Goal: Task Accomplishment & Management: Complete application form

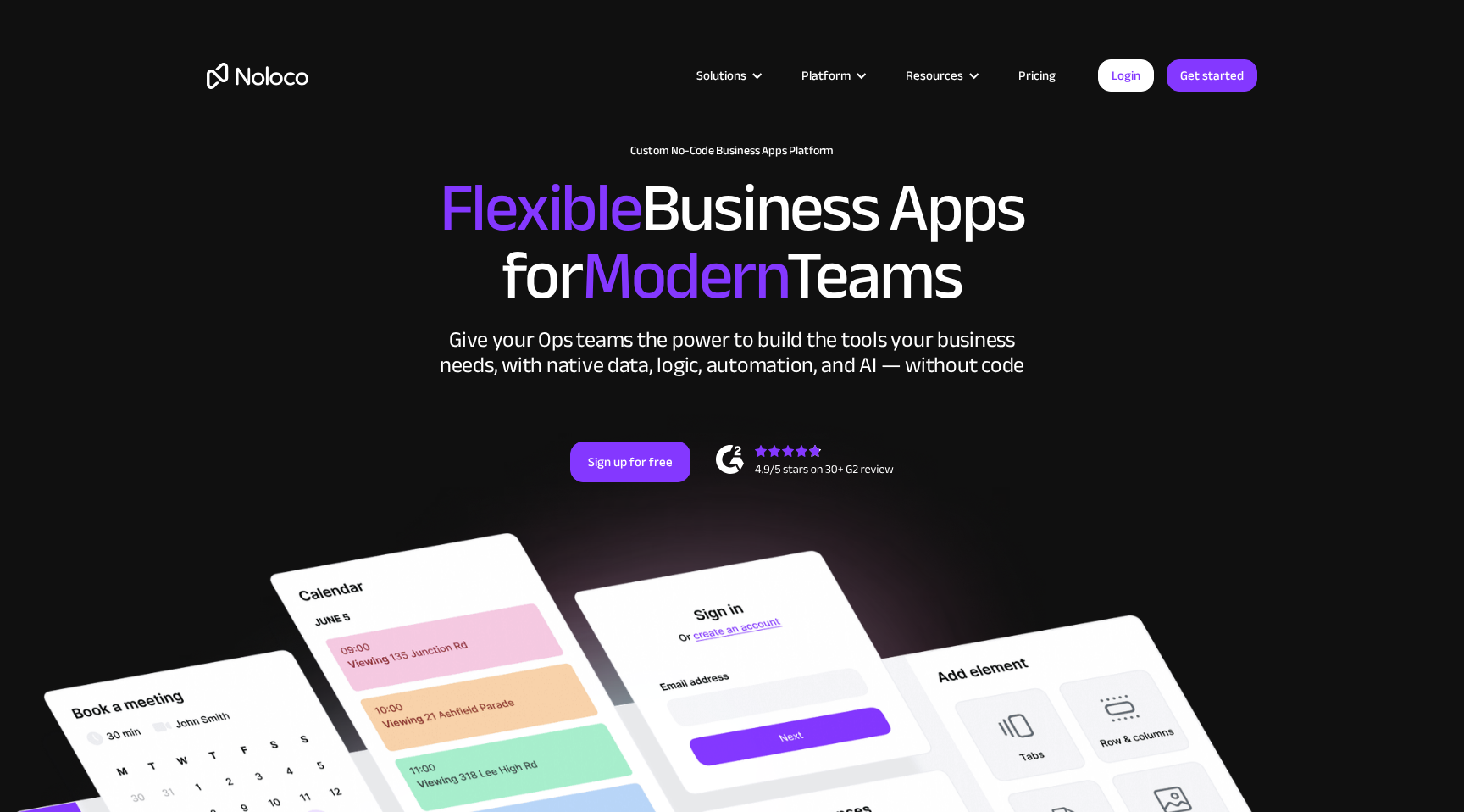
click at [1036, 65] on link "Pricing" at bounding box center [1037, 74] width 80 height 22
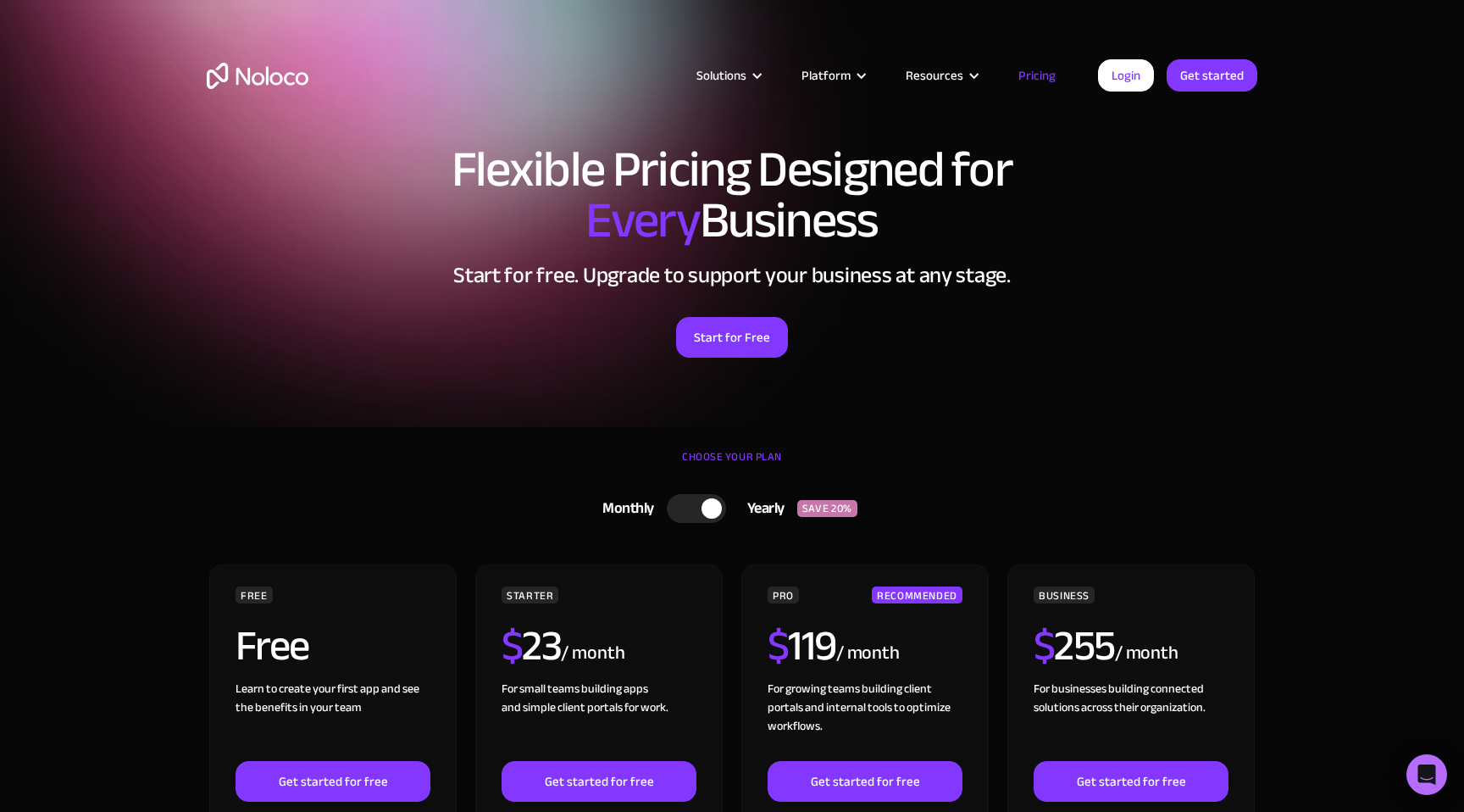
click at [284, 86] on img "home" at bounding box center [258, 76] width 102 height 26
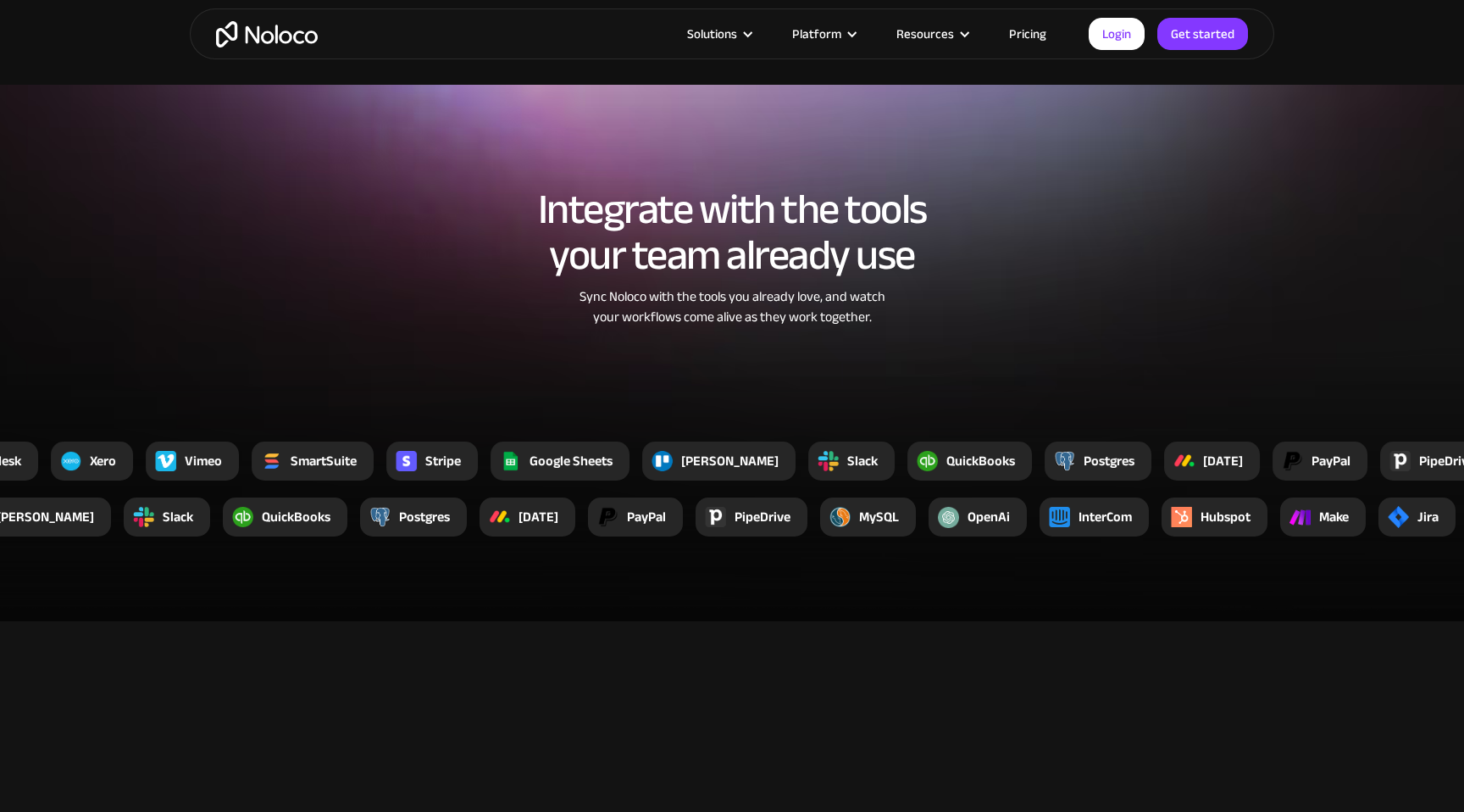
scroll to position [3329, 0]
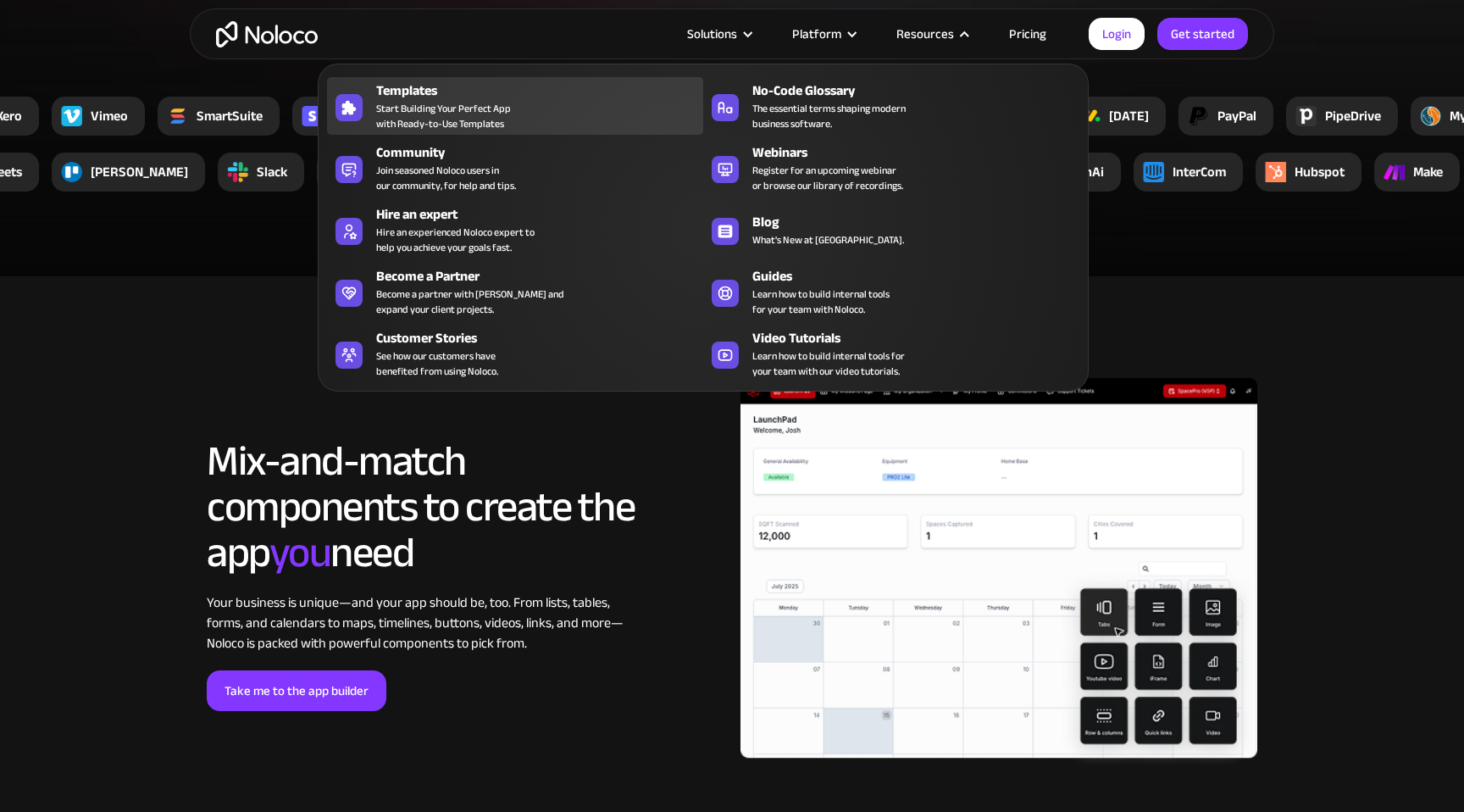
click at [374, 128] on link "Templates Start Building Your Perfect App with Ready-to-Use Templates" at bounding box center [515, 105] width 376 height 58
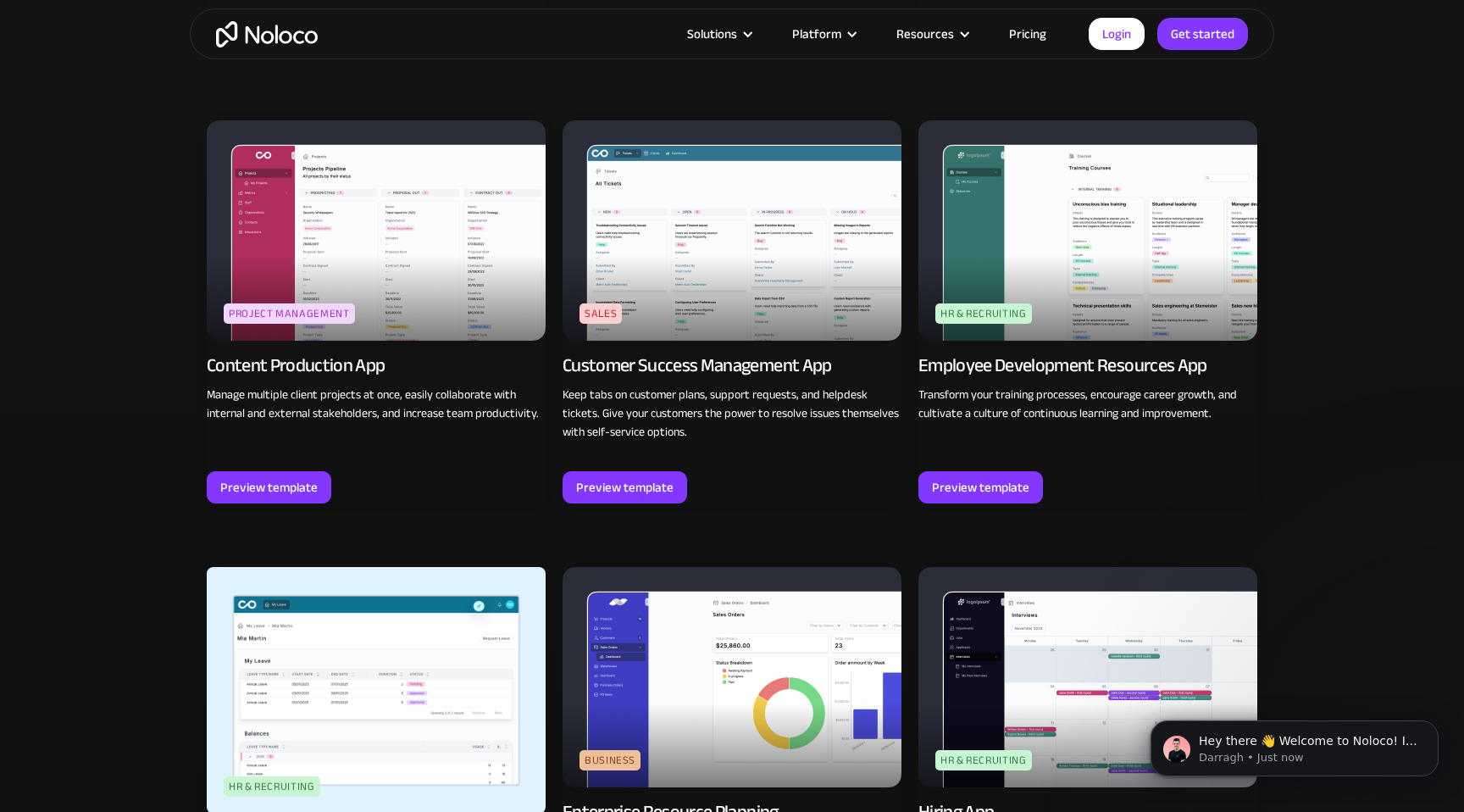
scroll to position [1625, 0]
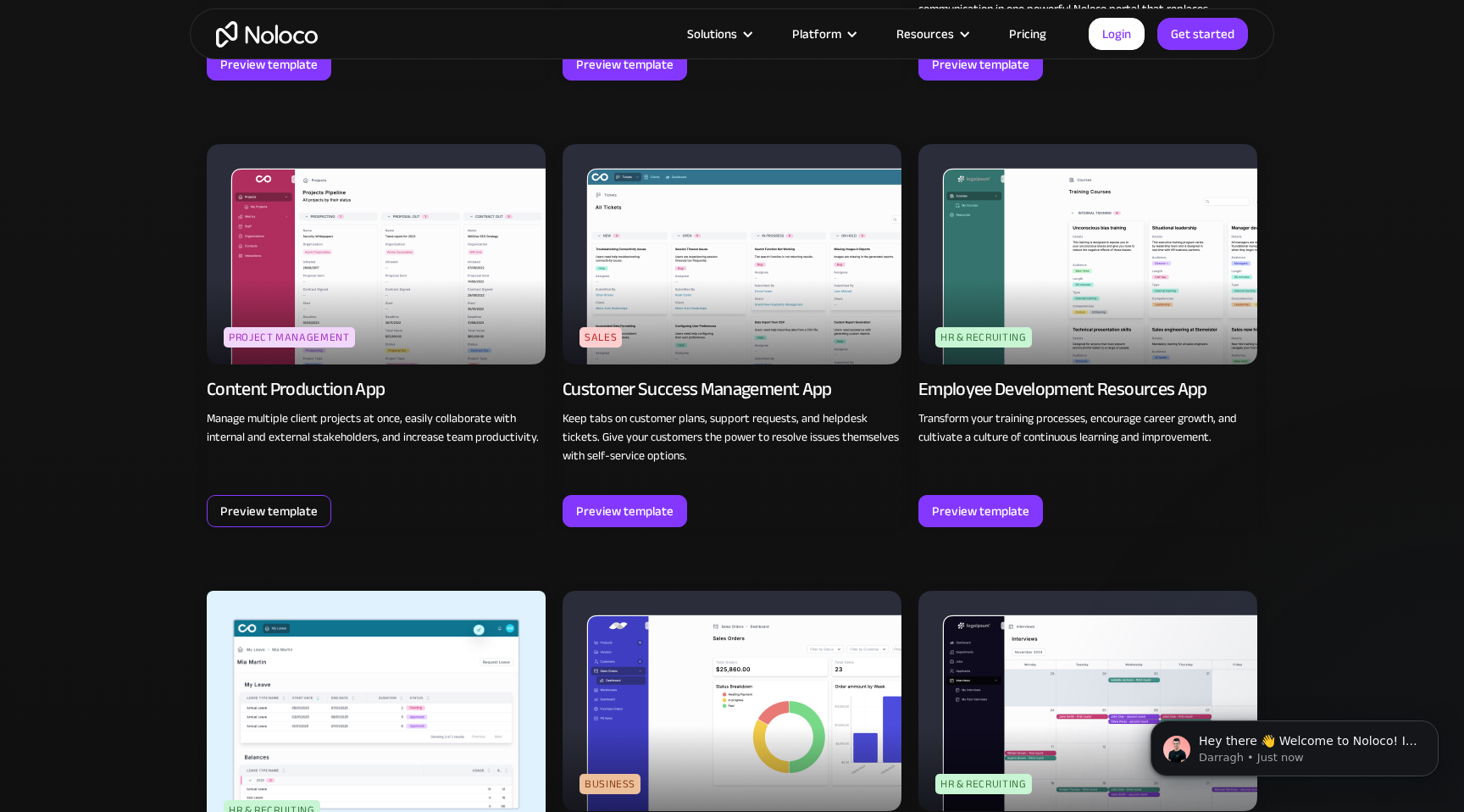
click at [284, 502] on div "Preview template" at bounding box center [269, 510] width 98 height 22
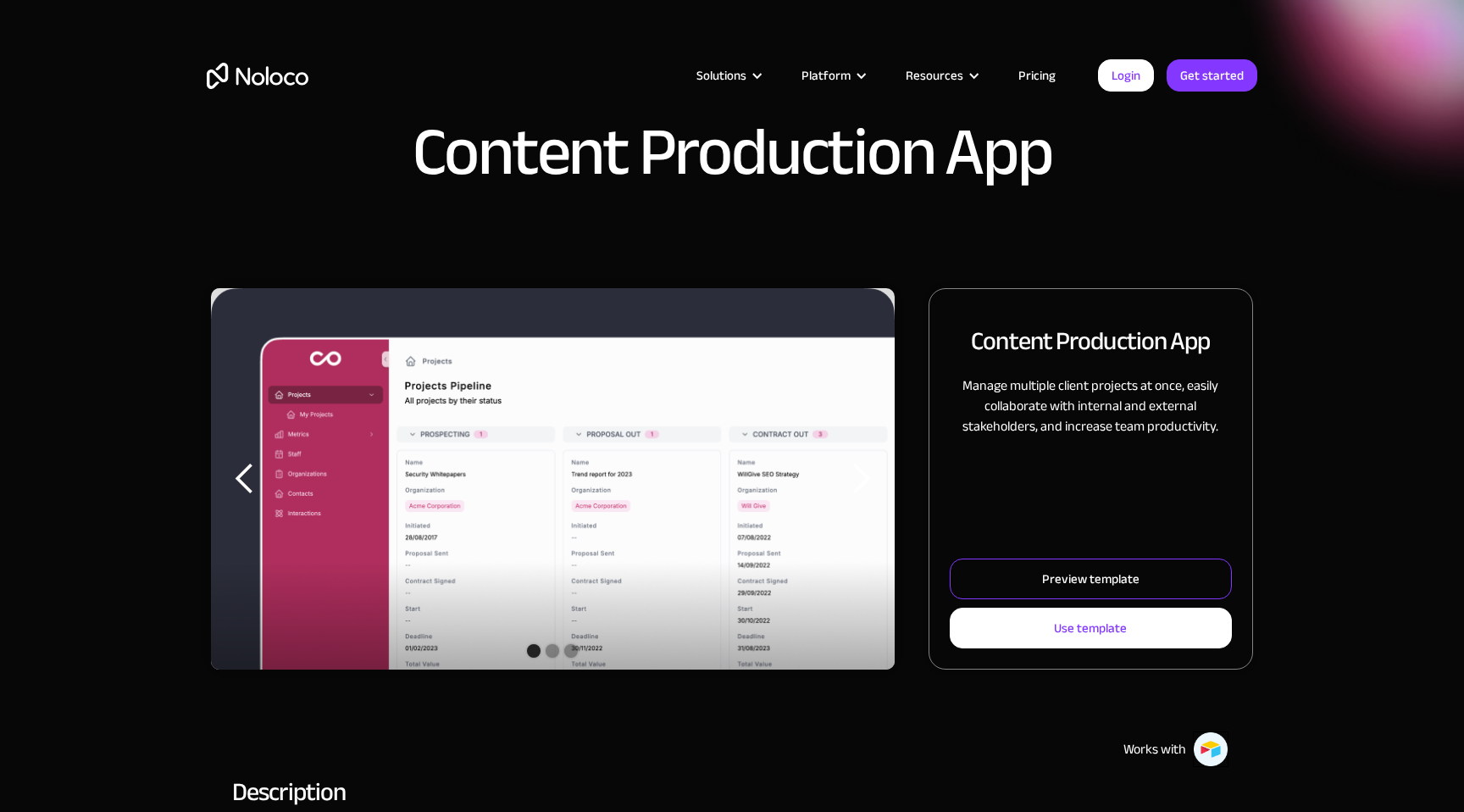
click at [1104, 576] on div "Preview template" at bounding box center [1090, 579] width 98 height 22
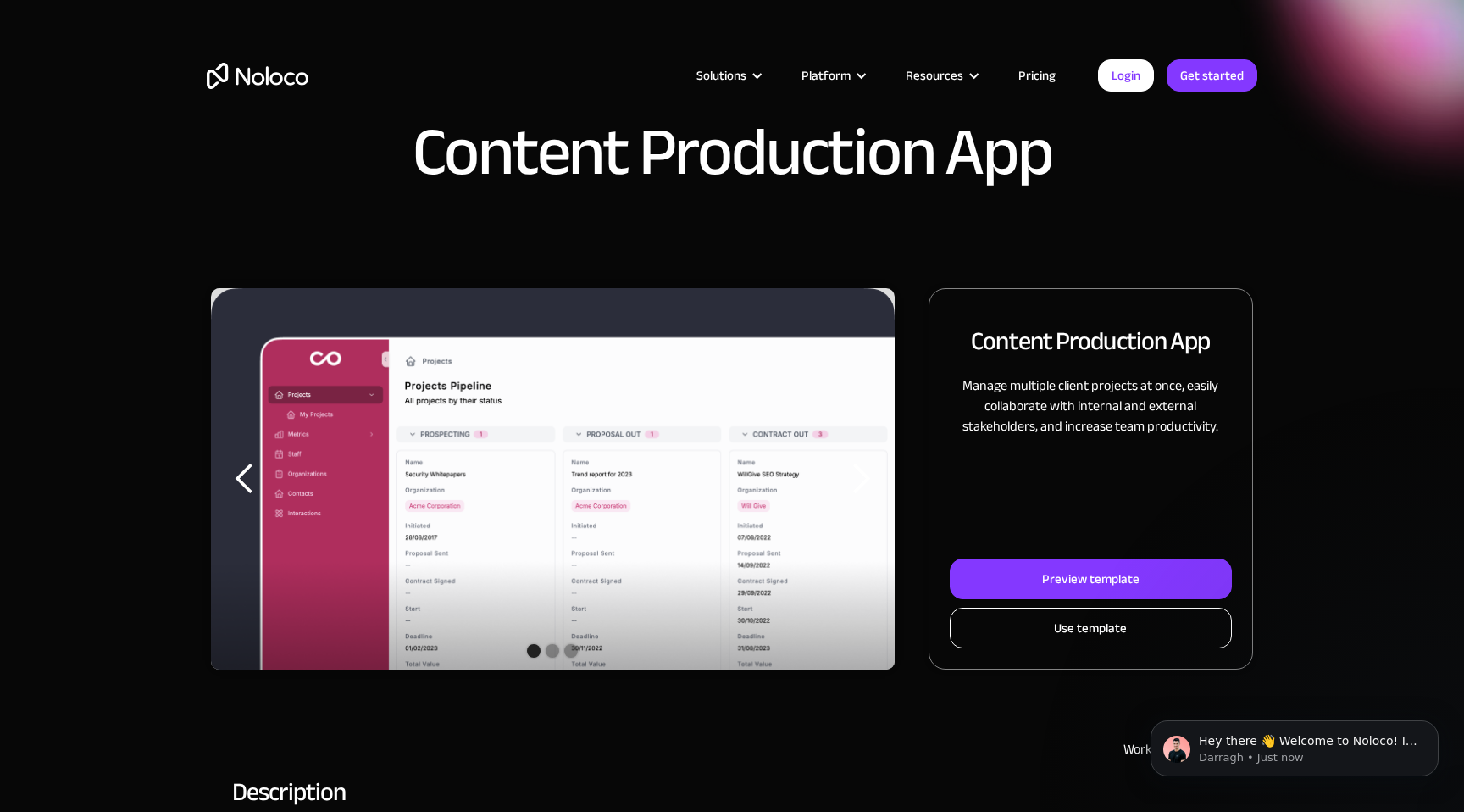
click at [1036, 623] on link "Use template" at bounding box center [1091, 628] width 282 height 41
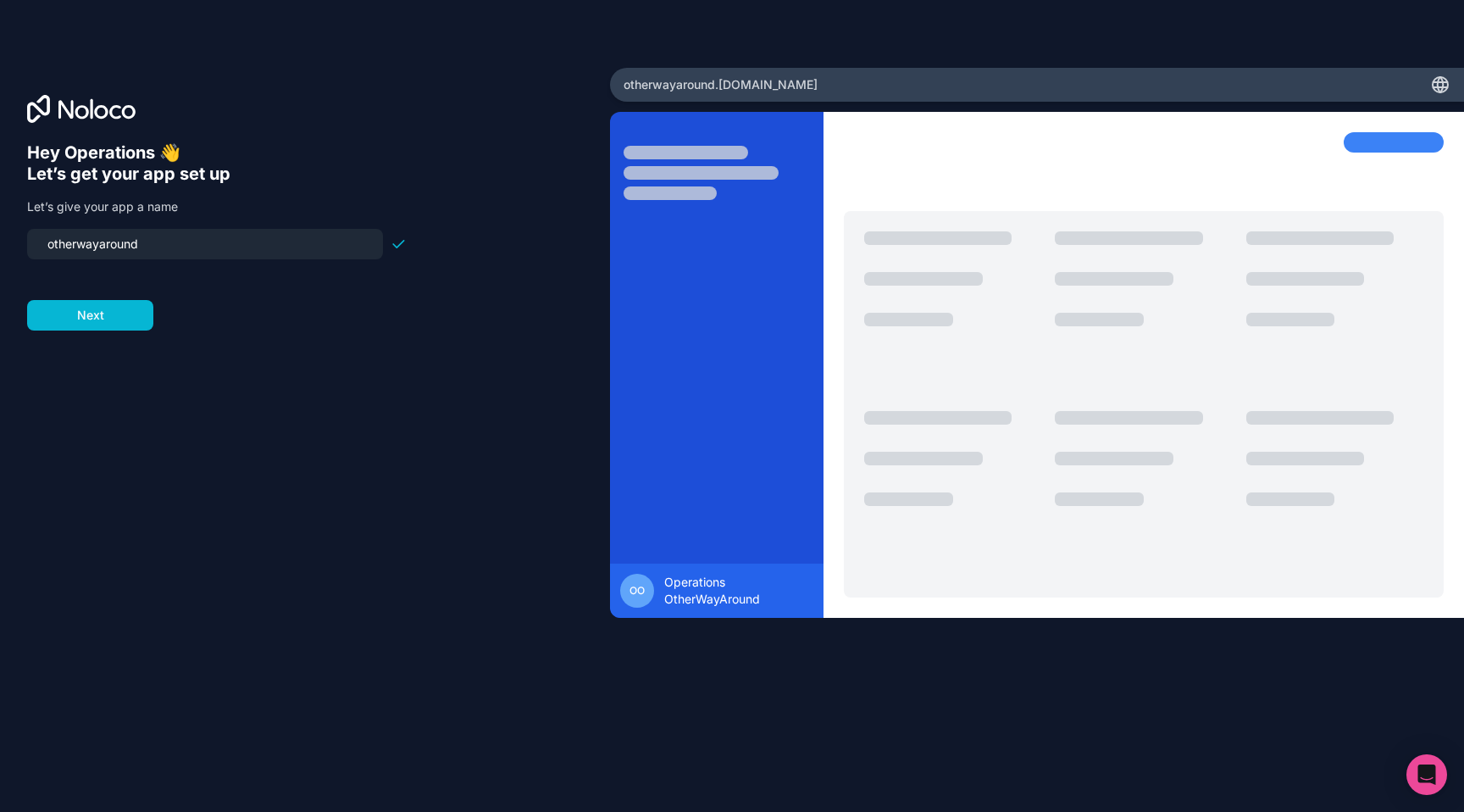
click at [182, 247] on input "otherwayaround" at bounding box center [205, 244] width 336 height 23
type input "owa-ai"
click at [137, 318] on button "Next" at bounding box center [90, 315] width 126 height 30
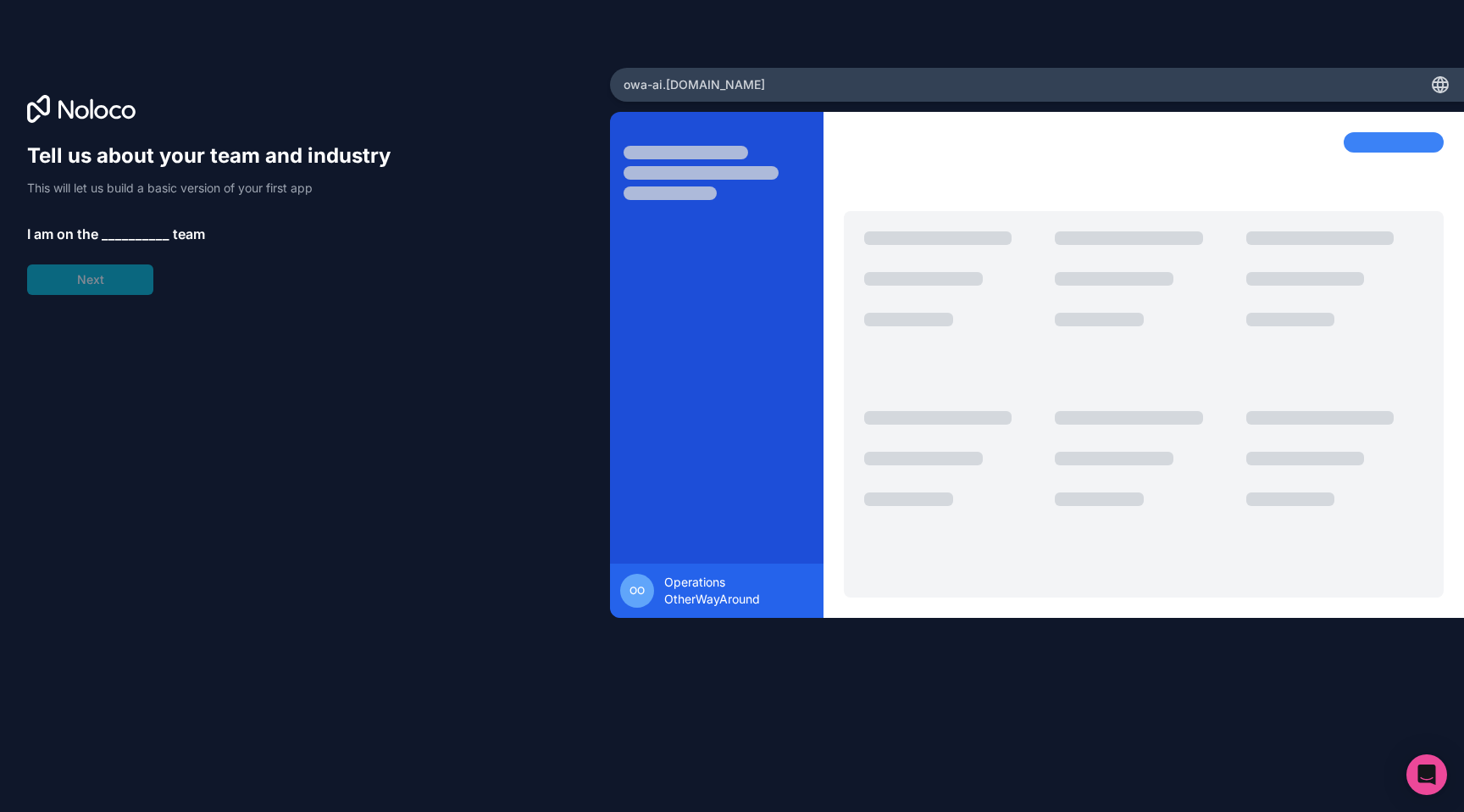
click at [148, 234] on span "__________" at bounding box center [136, 234] width 67 height 21
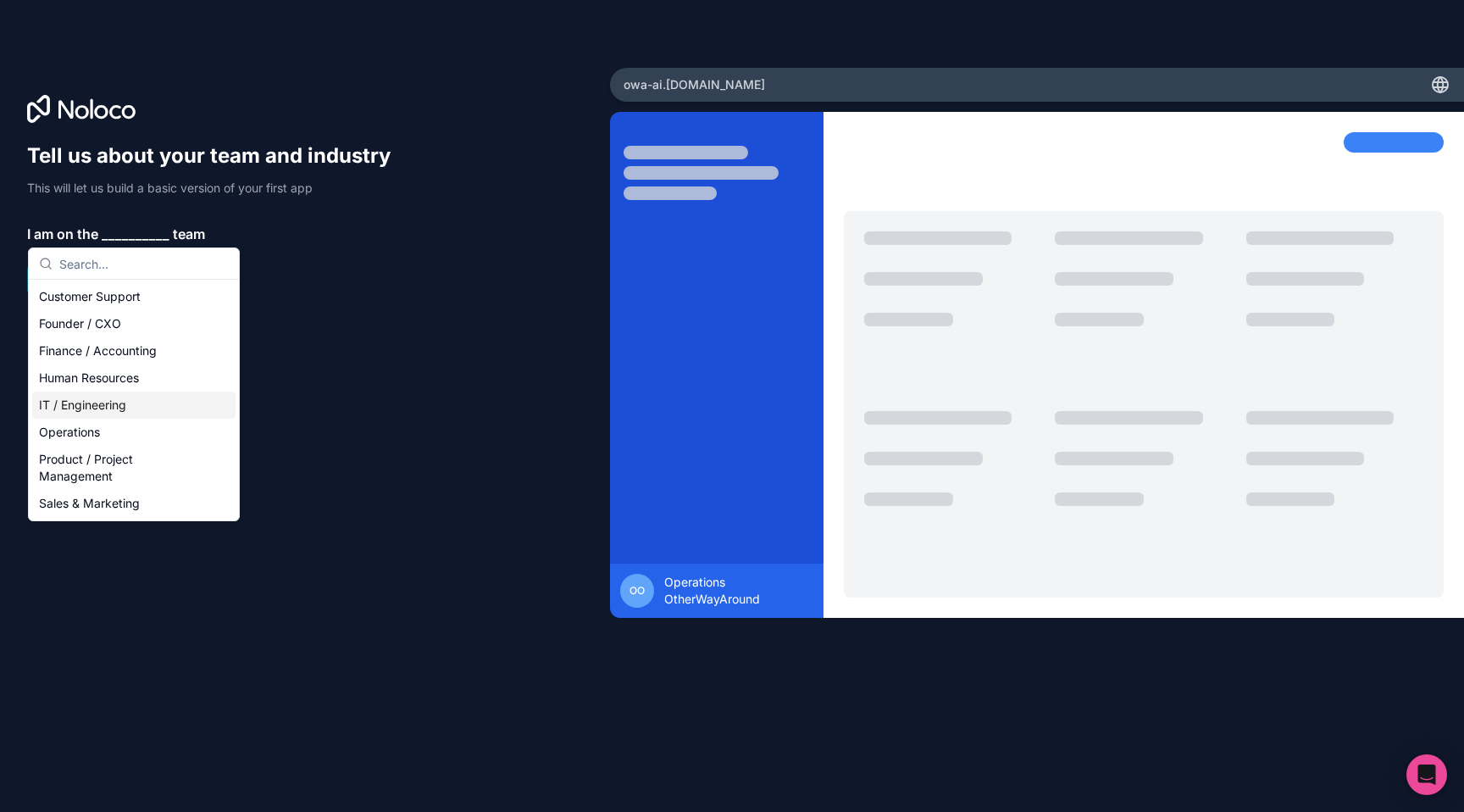
click at [143, 402] on div "IT / Engineering" at bounding box center [133, 405] width 203 height 27
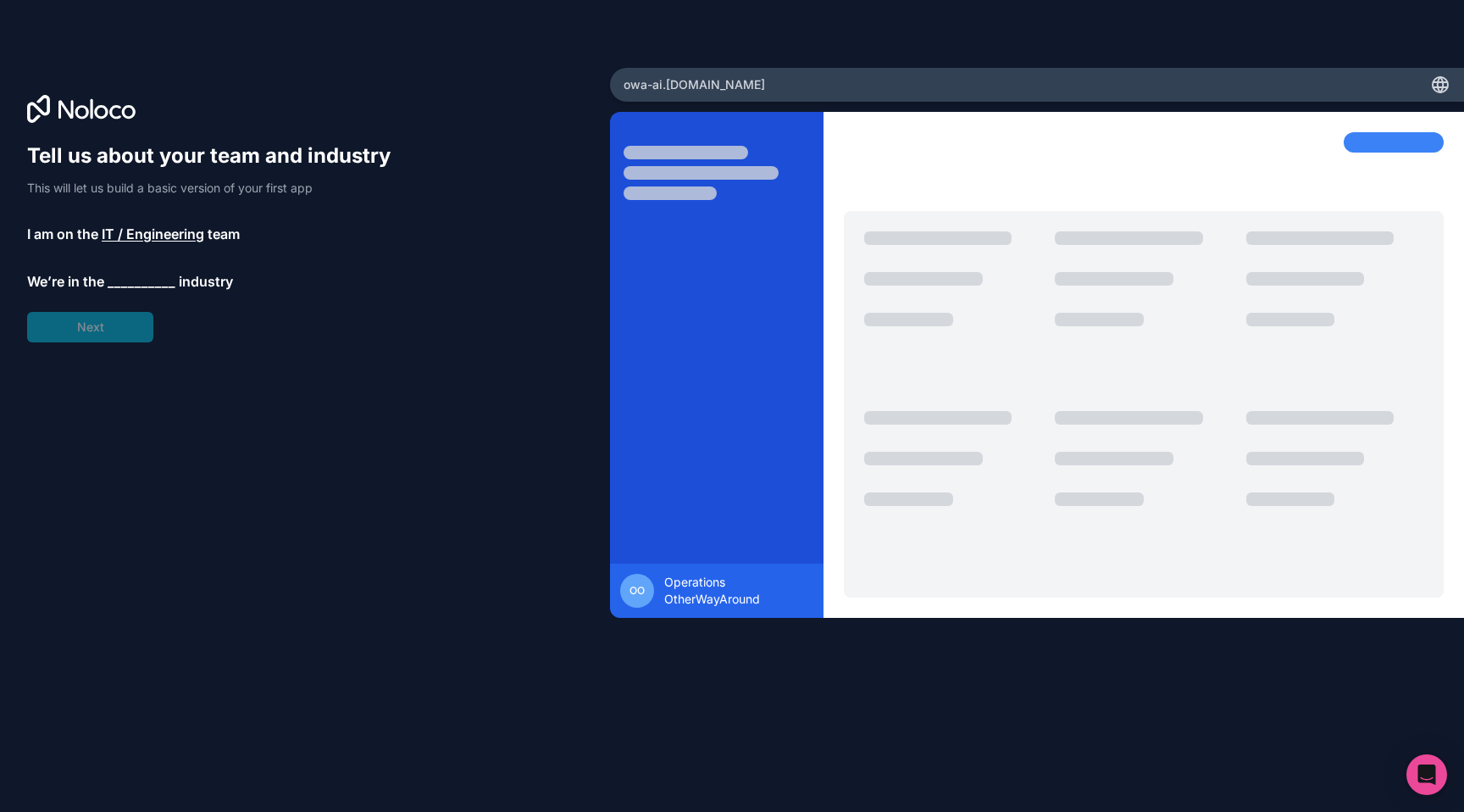
click at [127, 278] on span "__________" at bounding box center [141, 282] width 67 height 21
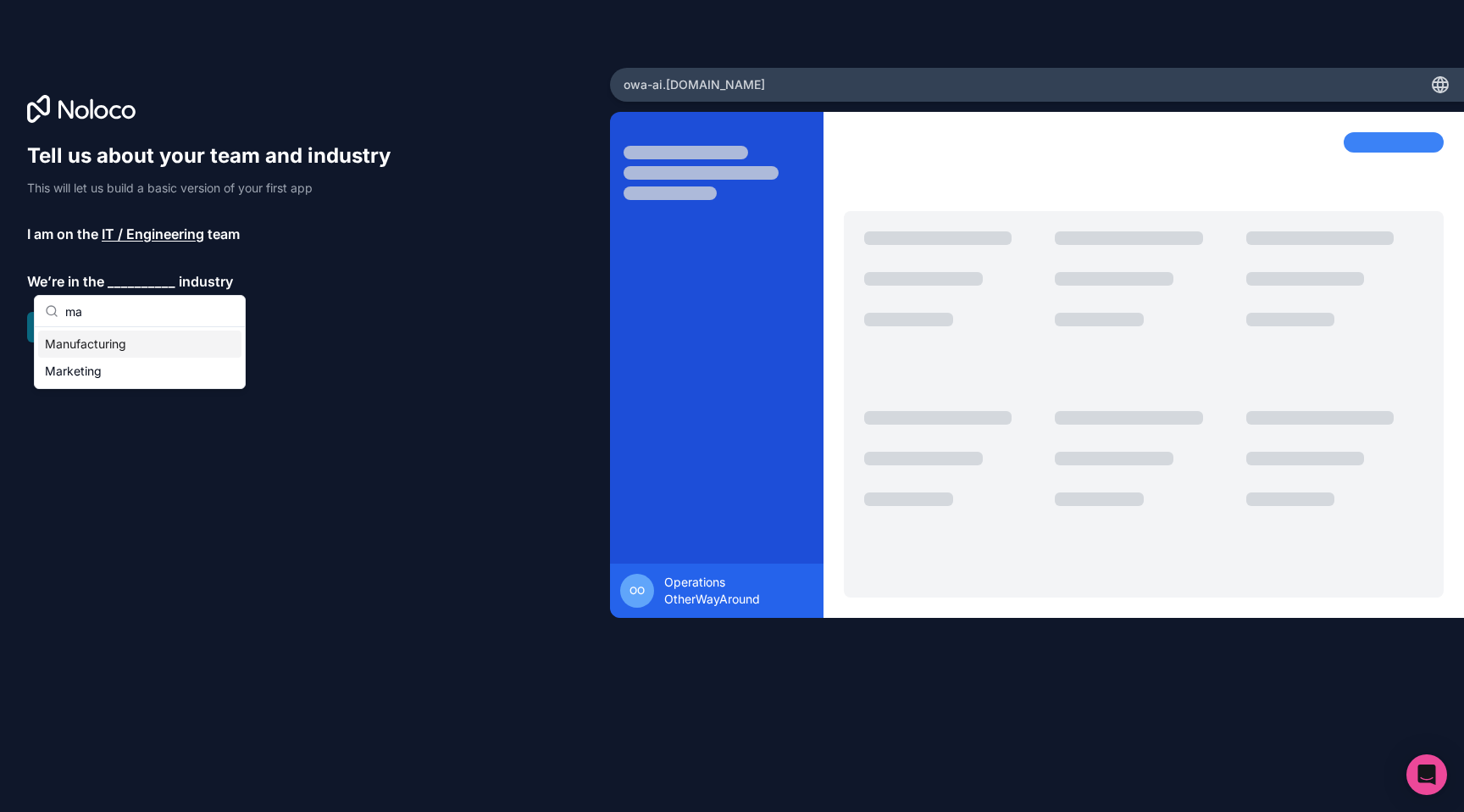
type input "ma"
click at [121, 369] on div "Marketing" at bounding box center [139, 371] width 203 height 27
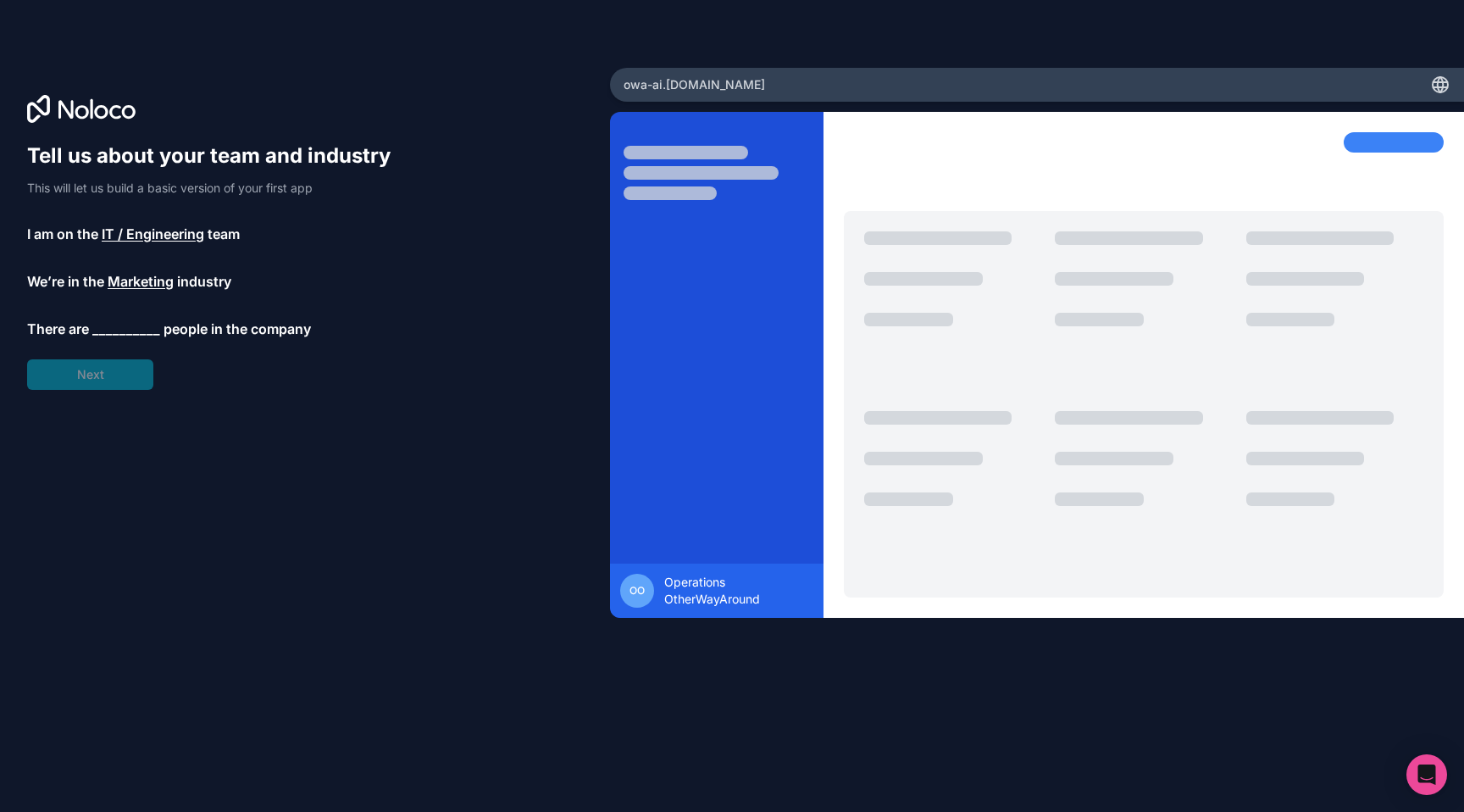
click at [117, 328] on span "__________" at bounding box center [126, 329] width 67 height 21
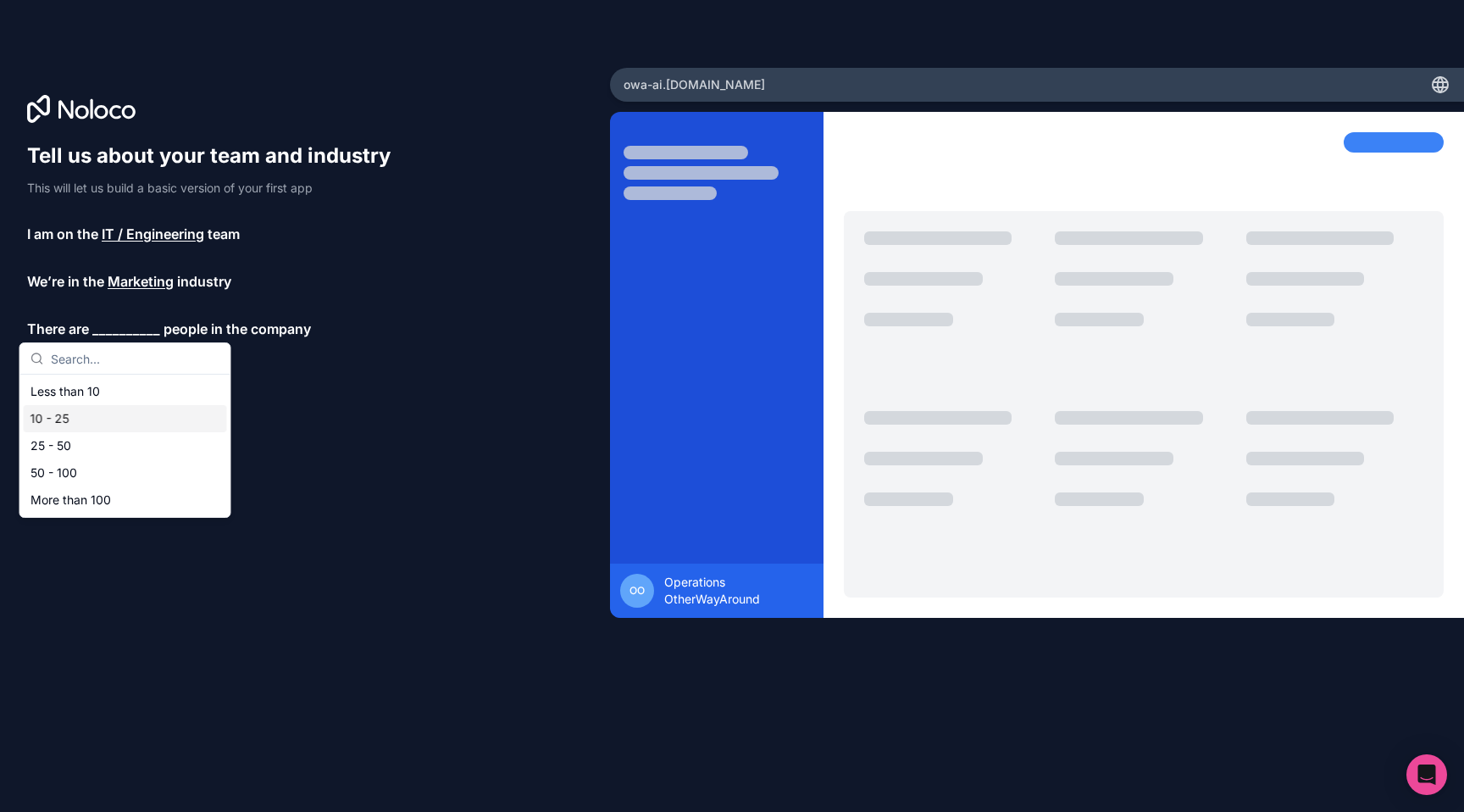
click at [109, 415] on div "10 - 25" at bounding box center [125, 418] width 203 height 27
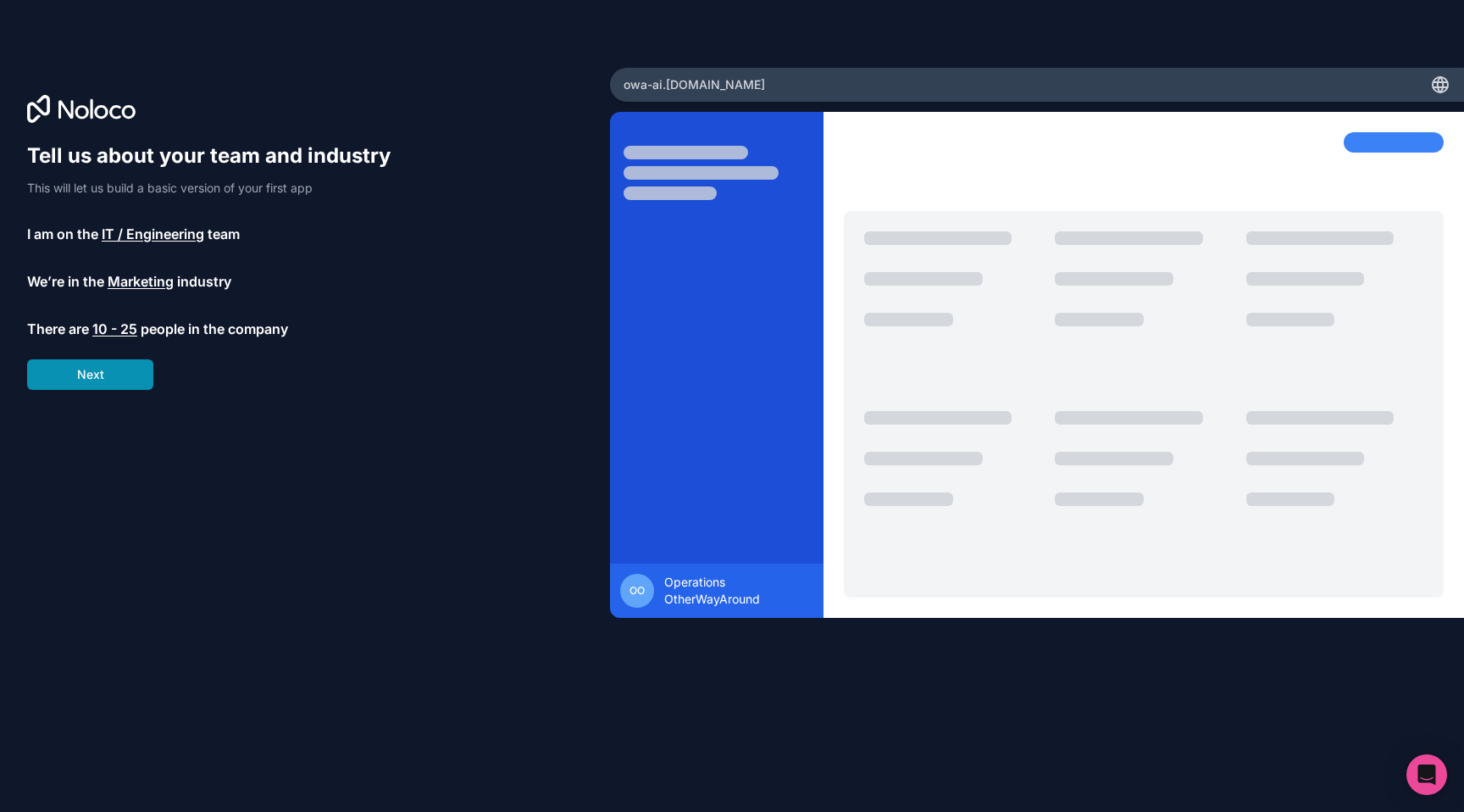
click at [109, 378] on button "Next" at bounding box center [90, 374] width 126 height 30
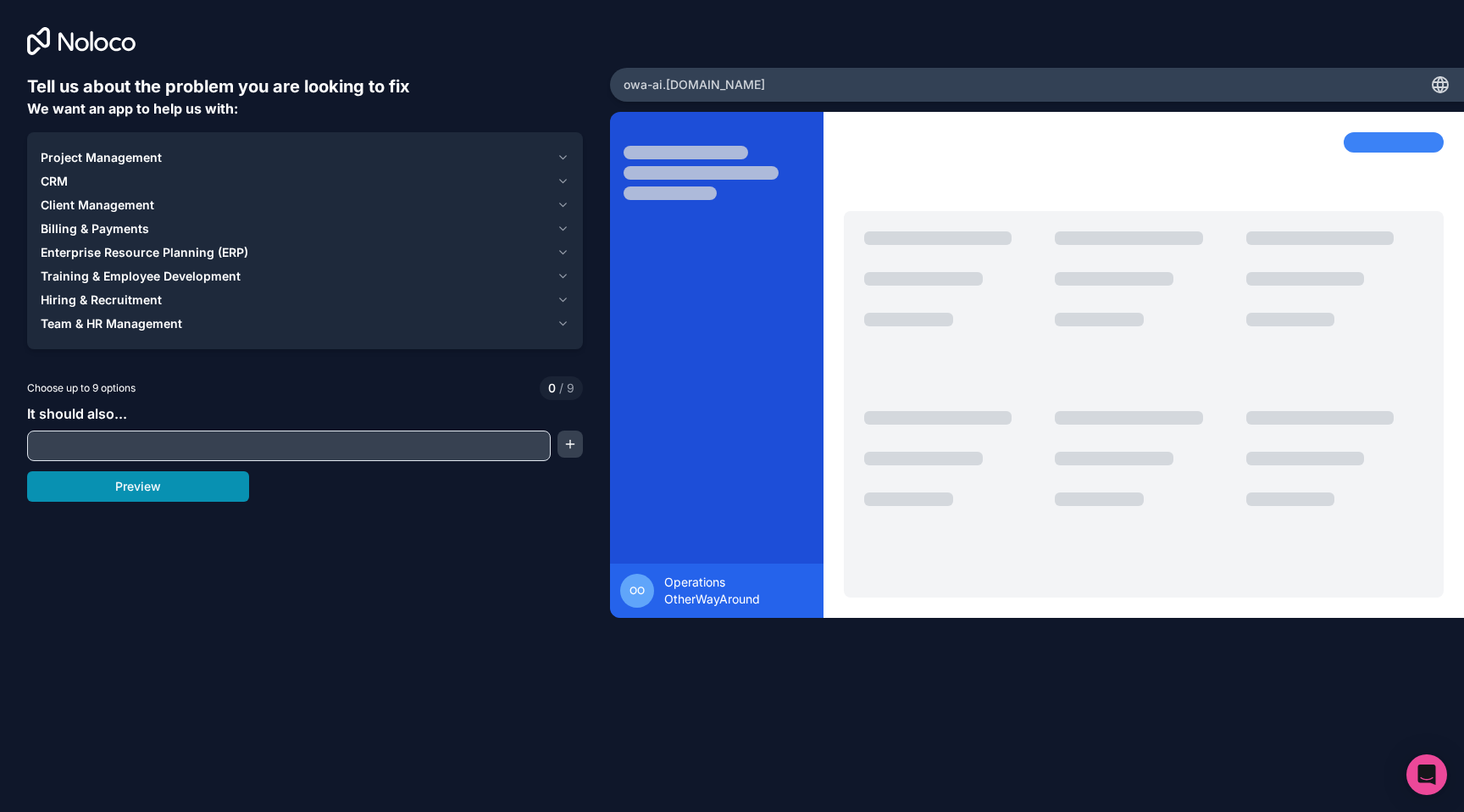
click at [214, 481] on button "Preview" at bounding box center [137, 486] width 222 height 30
click at [146, 157] on span "Project Management" at bounding box center [101, 157] width 121 height 17
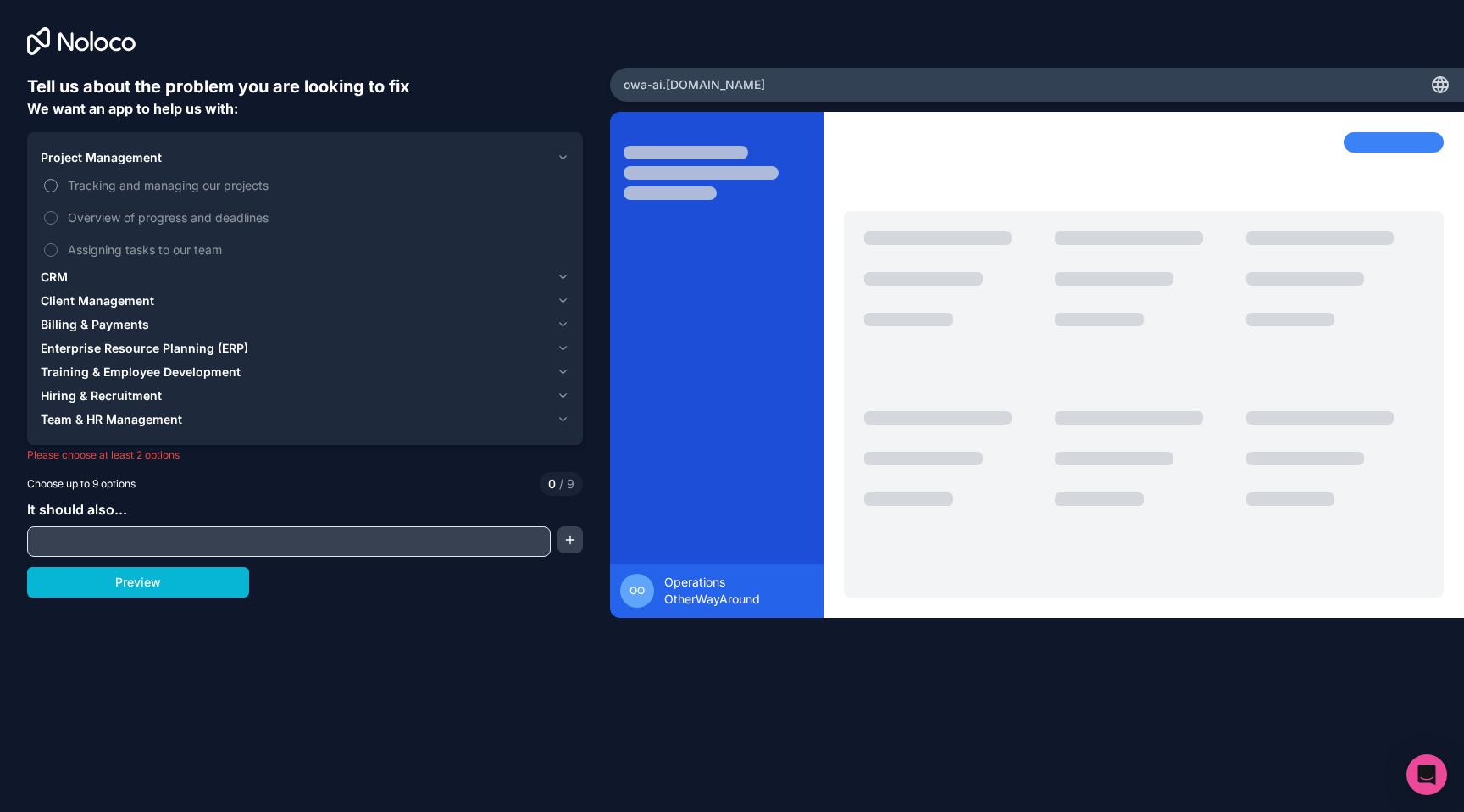
click at [188, 190] on span "Tracking and managing our projects" at bounding box center [316, 185] width 498 height 18
click at [58, 190] on button "Tracking and managing our projects" at bounding box center [51, 186] width 14 height 14
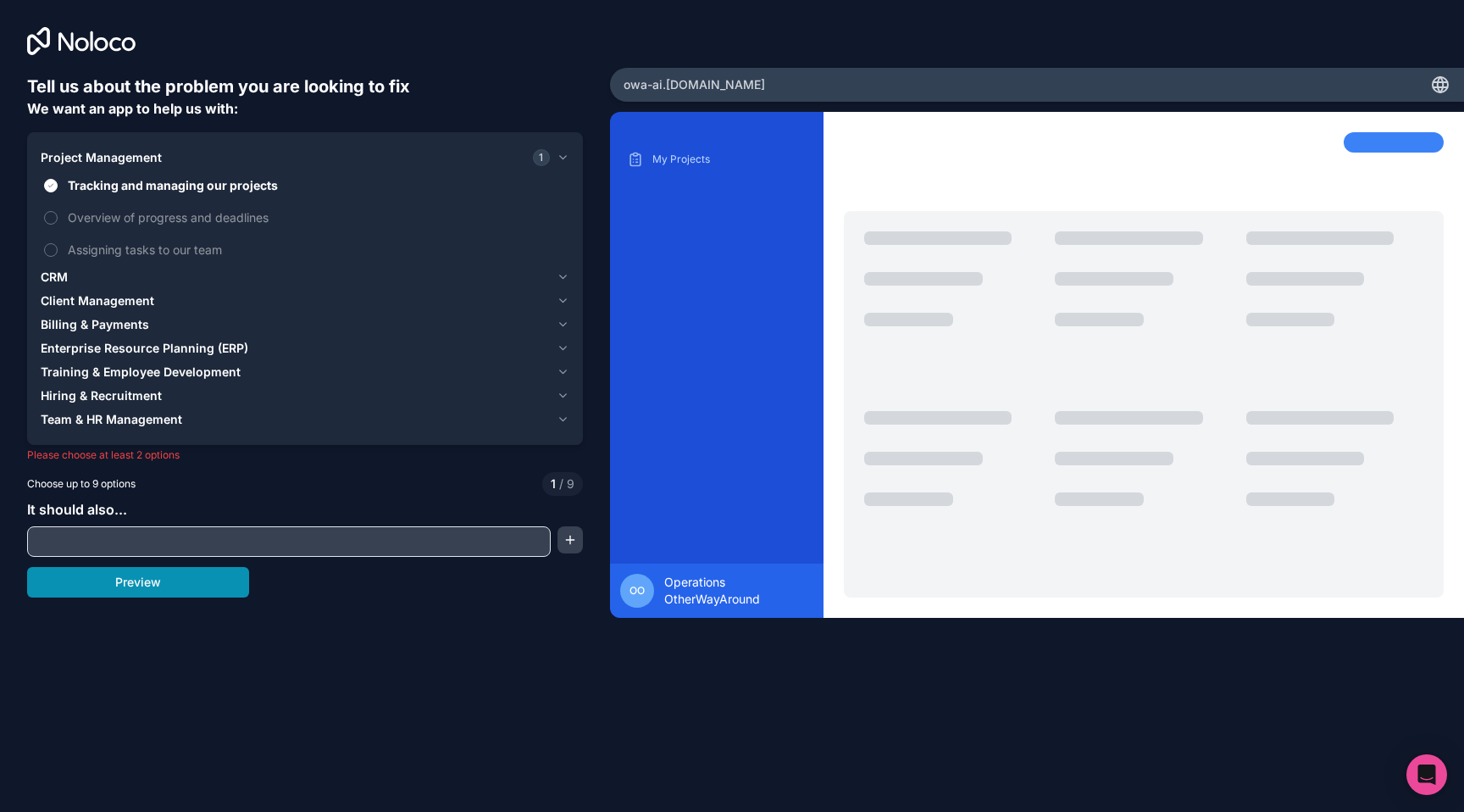
click at [173, 583] on button "Preview" at bounding box center [137, 582] width 222 height 30
click at [201, 220] on span "Overview of progress and deadlines" at bounding box center [316, 217] width 498 height 18
click at [58, 220] on button "Overview of progress and deadlines" at bounding box center [51, 218] width 14 height 14
click at [197, 255] on span "Assigning tasks to our team" at bounding box center [316, 249] width 498 height 18
click at [58, 255] on button "Assigning tasks to our team" at bounding box center [51, 250] width 14 height 14
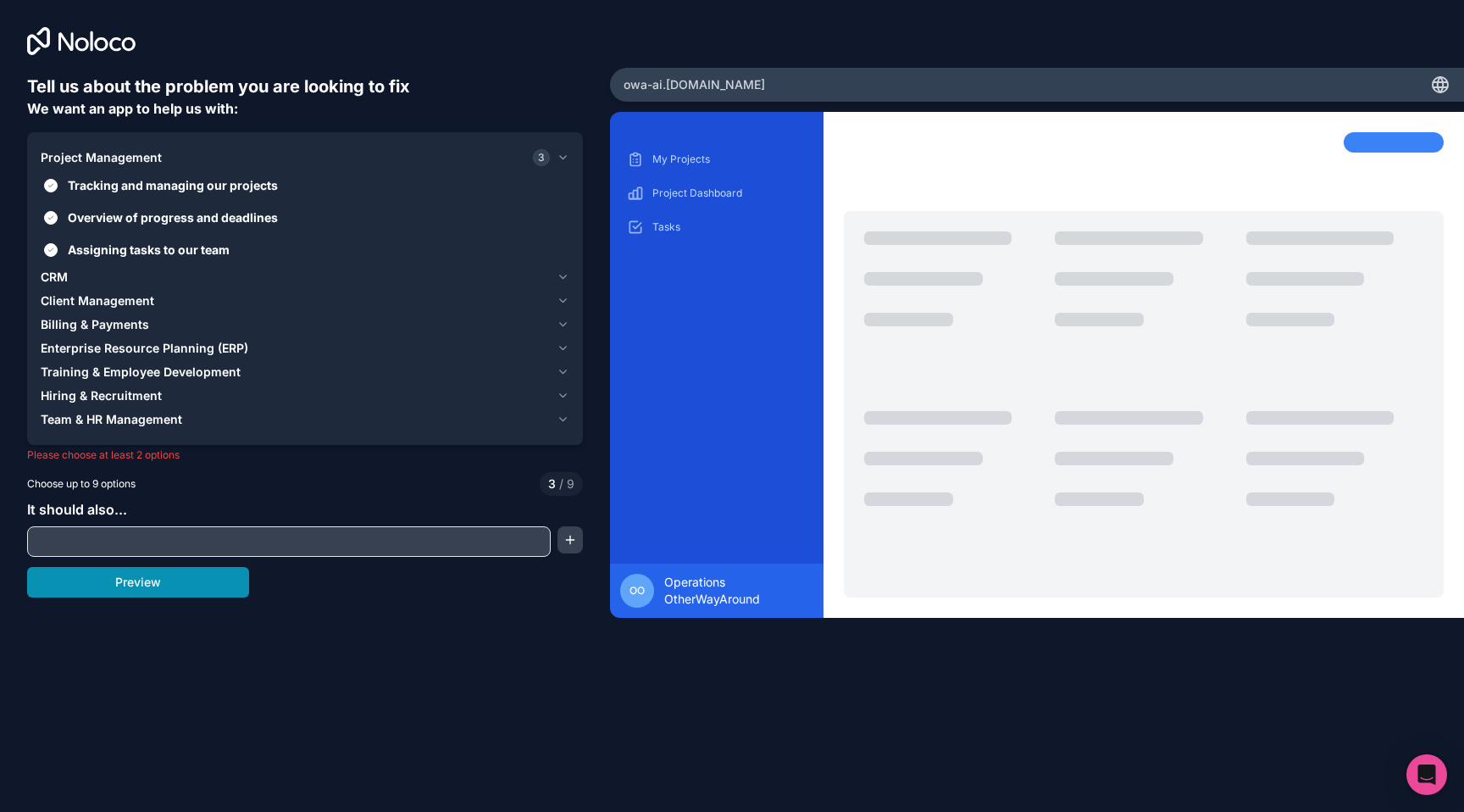
click at [150, 580] on button "Preview" at bounding box center [137, 582] width 222 height 30
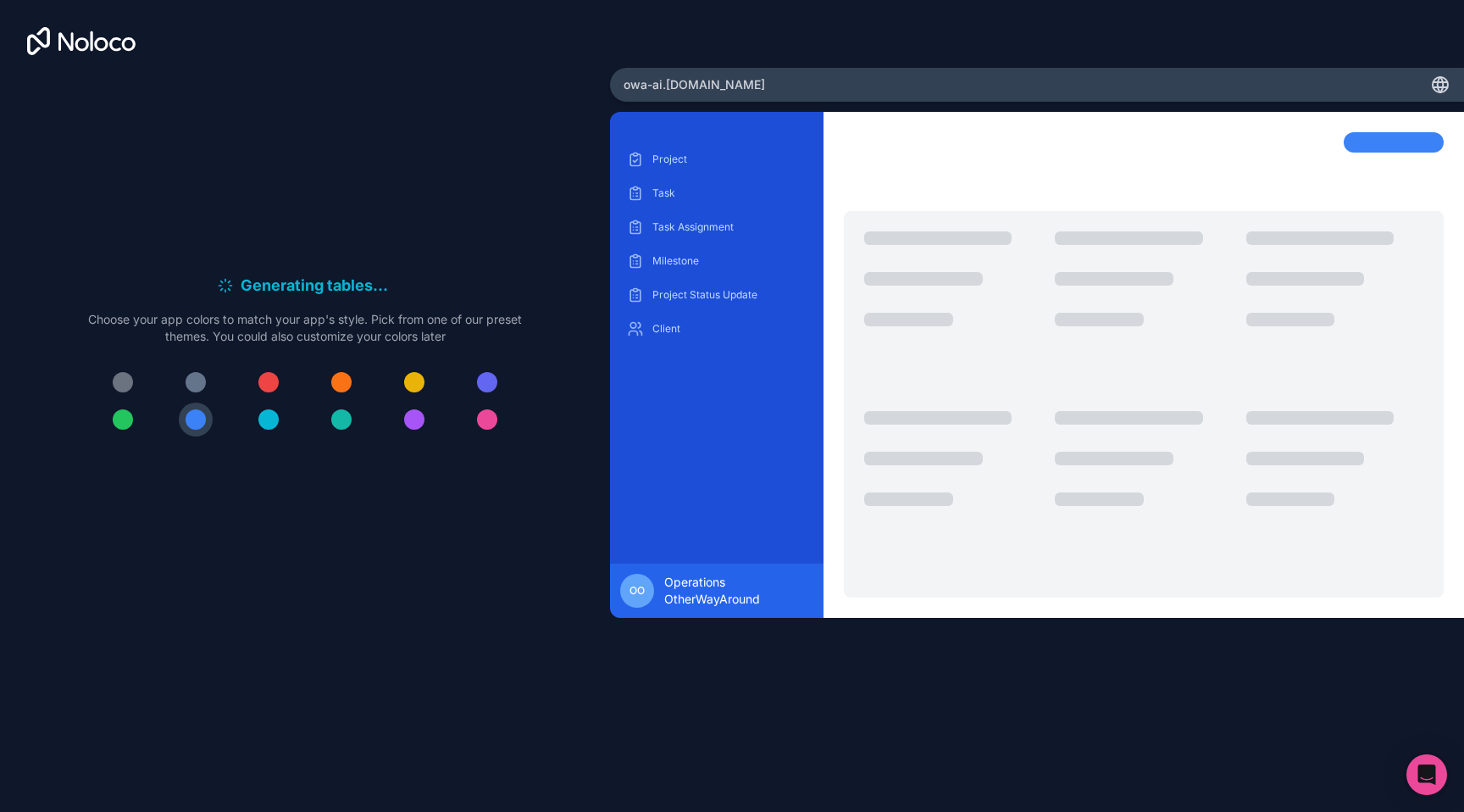
click at [200, 383] on div at bounding box center [196, 382] width 21 height 21
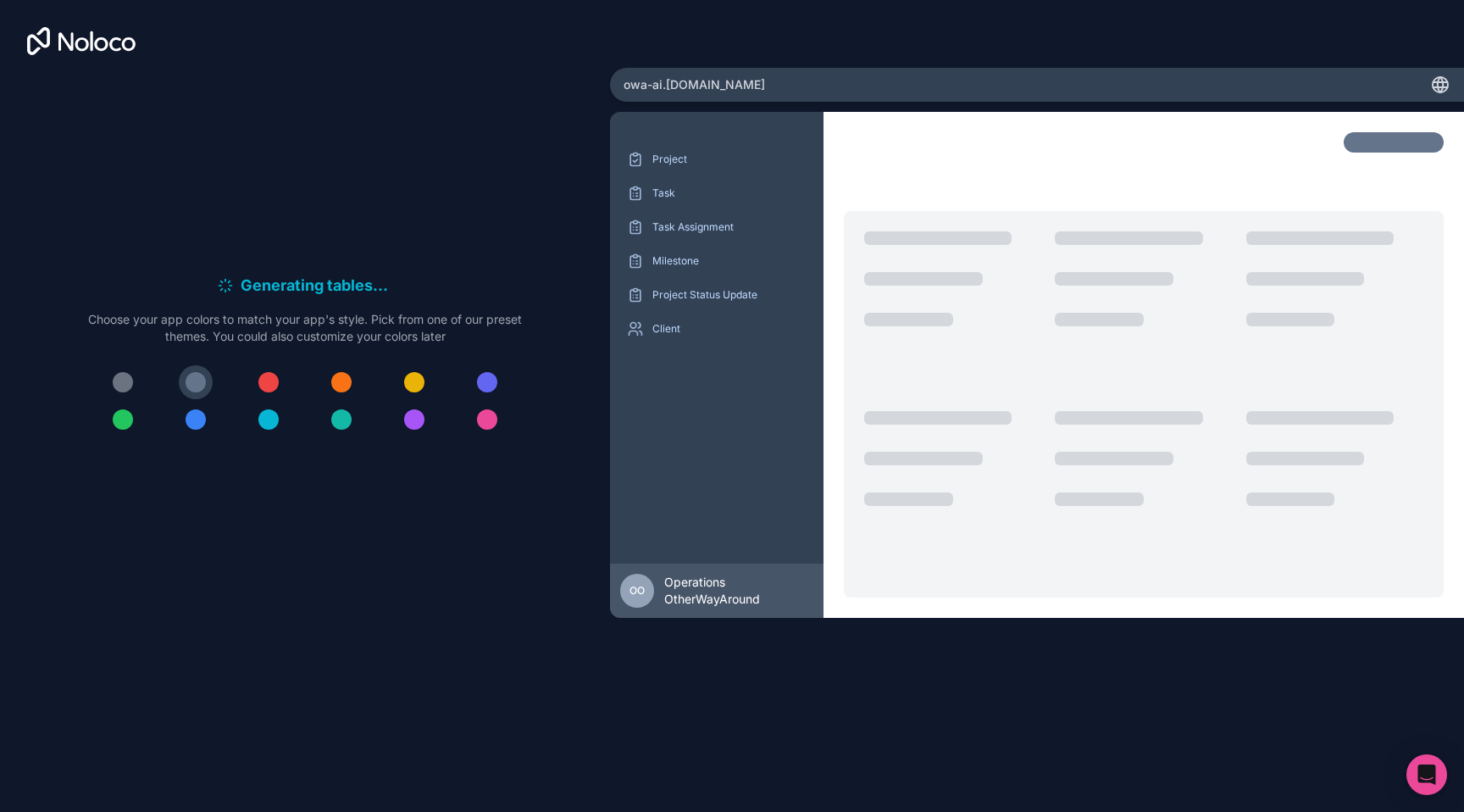
click at [122, 381] on div at bounding box center [123, 382] width 21 height 21
click at [189, 380] on div at bounding box center [196, 382] width 21 height 21
click at [410, 422] on div at bounding box center [414, 419] width 21 height 21
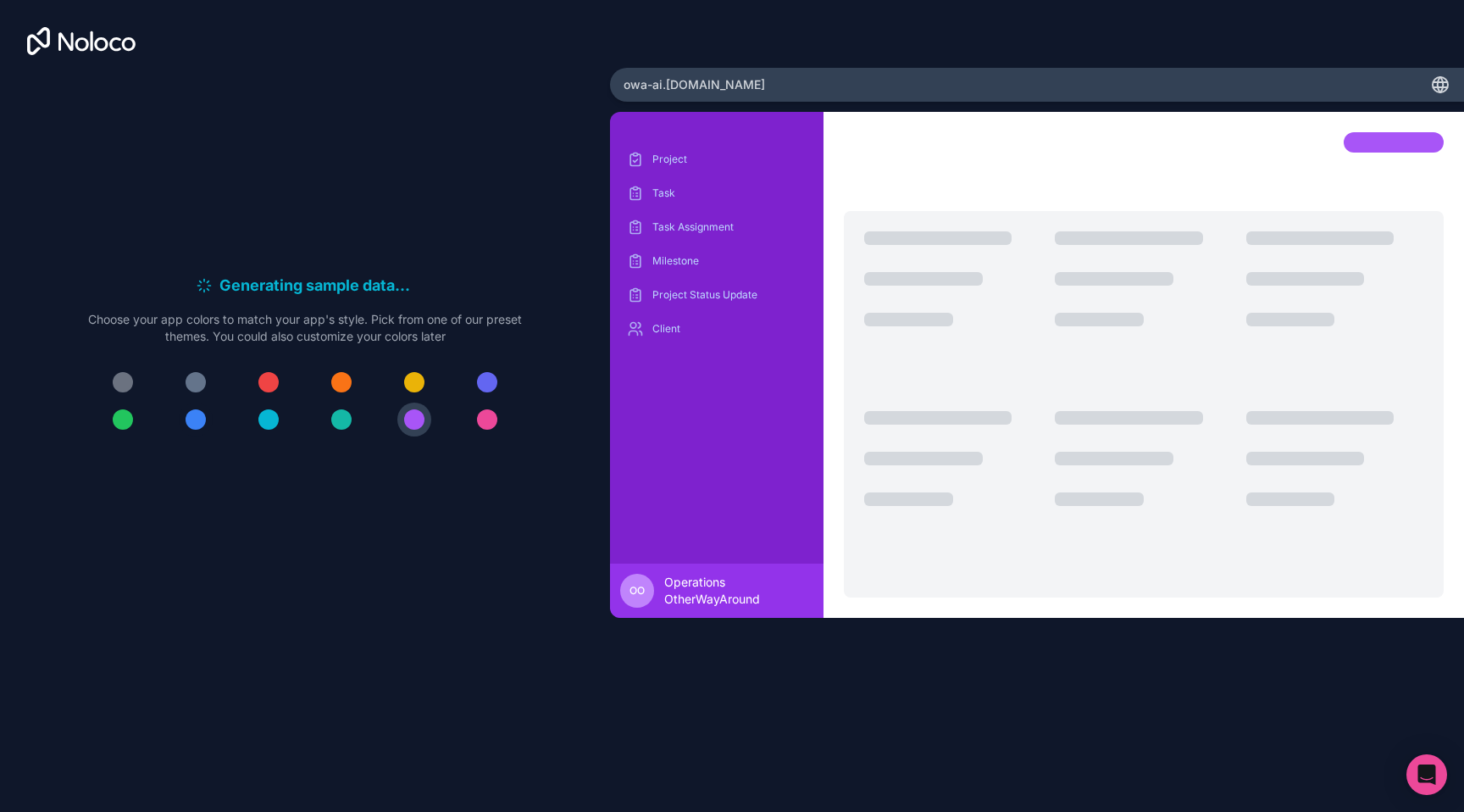
click at [198, 419] on div at bounding box center [196, 419] width 21 height 21
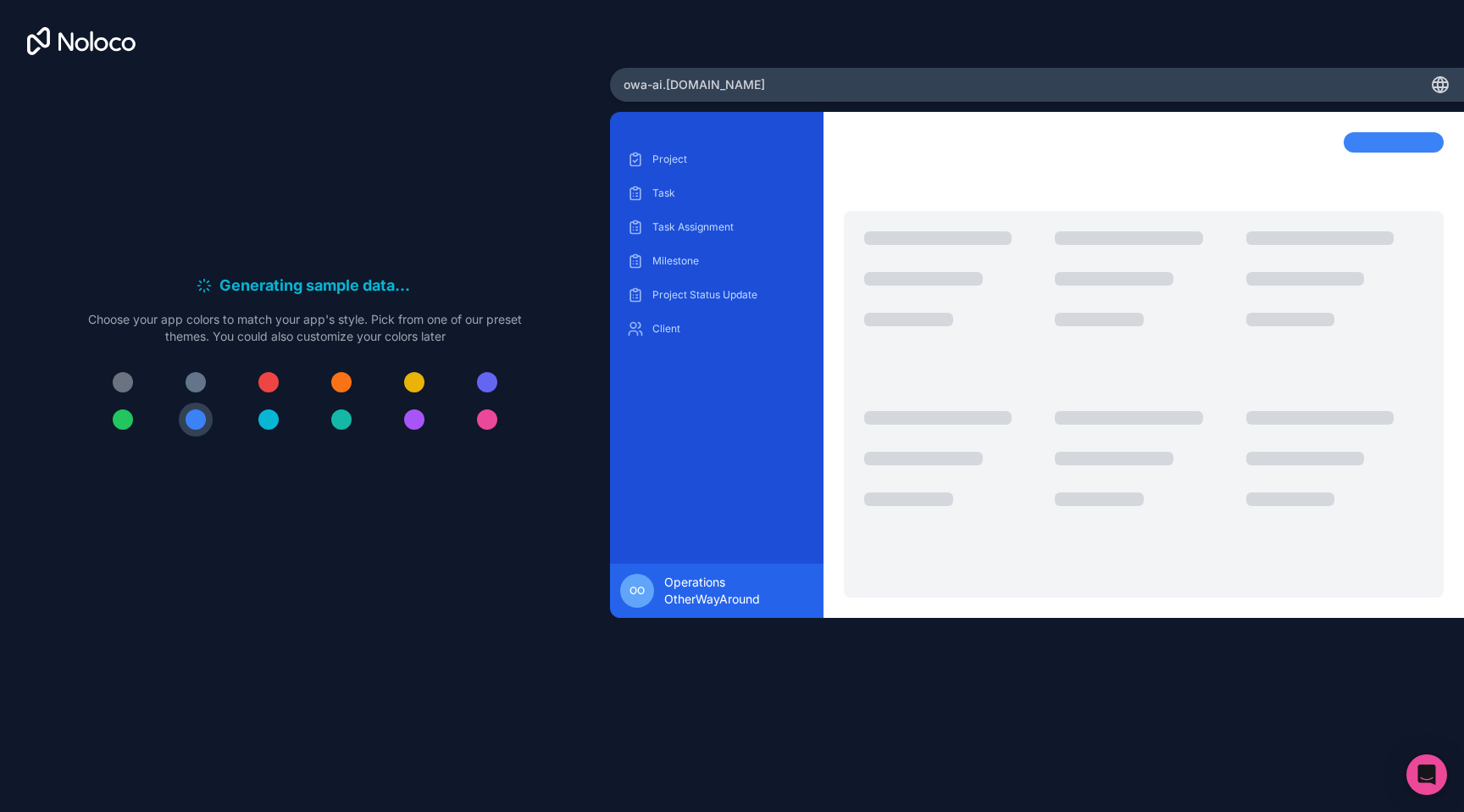
click at [411, 423] on div at bounding box center [414, 419] width 21 height 21
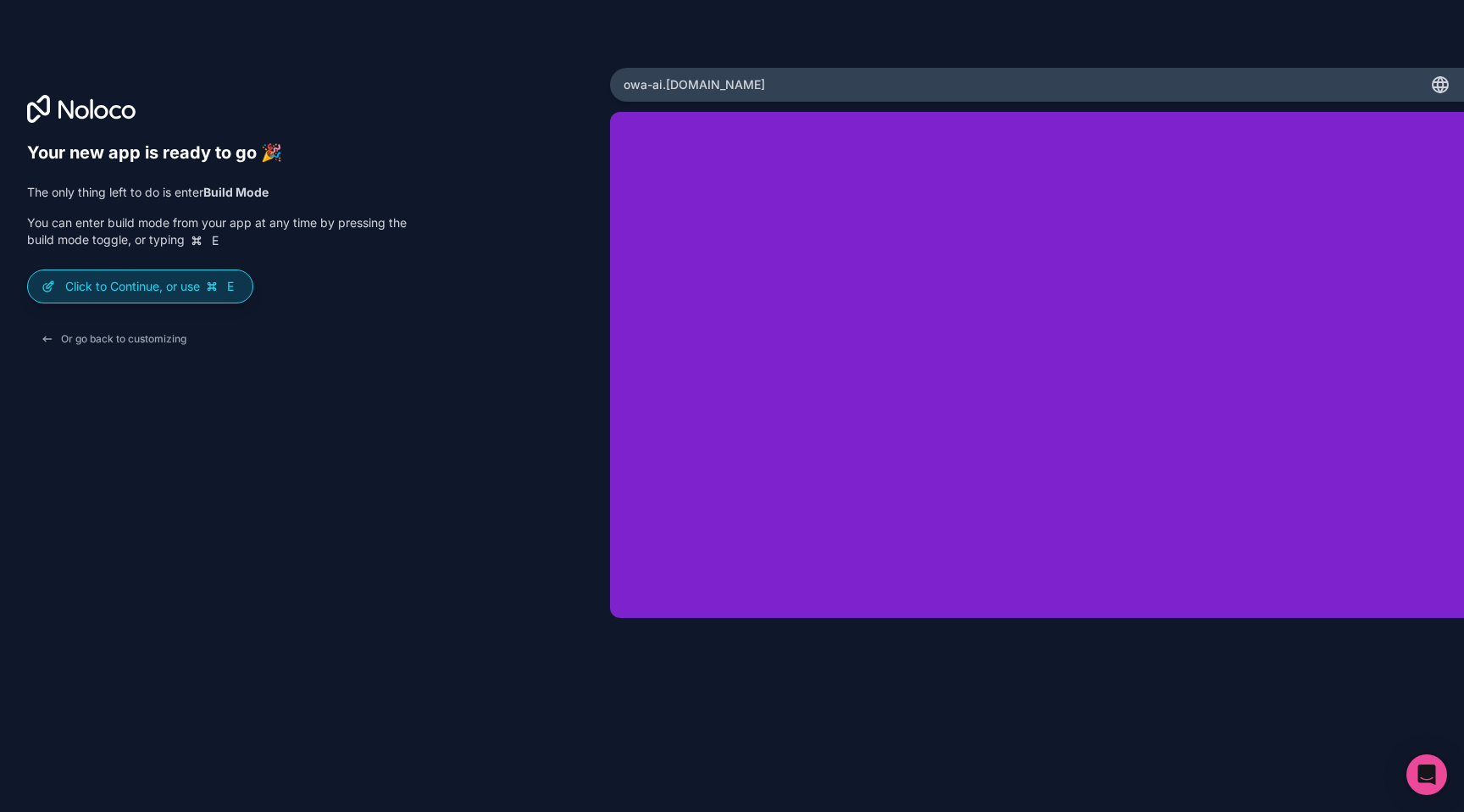
click at [202, 291] on p "Click to Continue, or use E" at bounding box center [151, 286] width 174 height 17
